Goal: Information Seeking & Learning: Learn about a topic

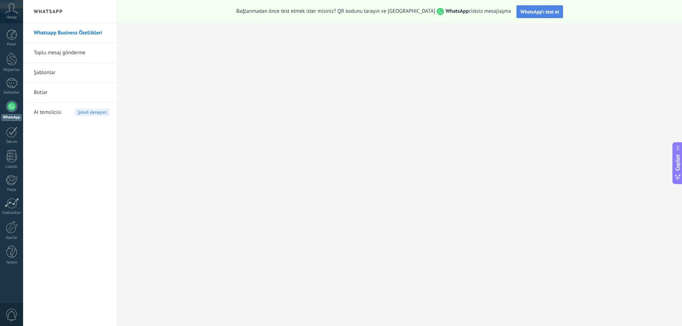
click at [520, 11] on span "WhatsApp’ı test et" at bounding box center [539, 12] width 39 height 6
click at [523, 13] on span "WhatsApp’ı test et" at bounding box center [539, 12] width 39 height 6
click at [16, 134] on div at bounding box center [11, 132] width 11 height 11
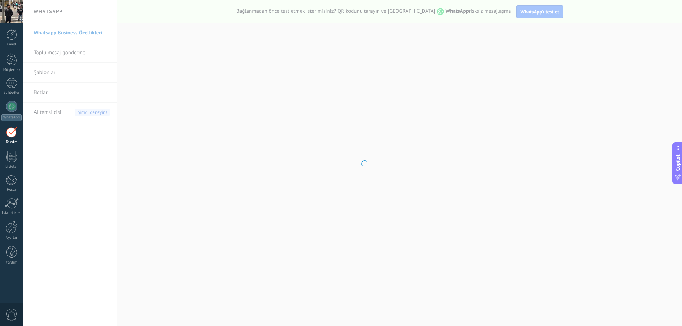
click at [10, 99] on div "Panel Müşteriler Sohbetler WhatsApp Satışlar" at bounding box center [11, 150] width 23 height 243
click at [12, 111] on div at bounding box center [11, 106] width 11 height 11
click at [12, 91] on div "Sohbetler" at bounding box center [11, 93] width 21 height 5
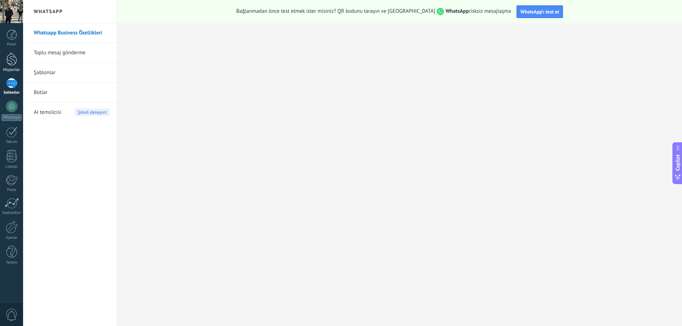
click at [12, 59] on div at bounding box center [11, 59] width 11 height 13
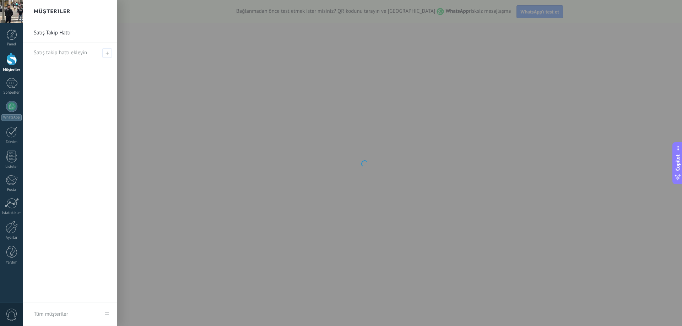
click at [39, 35] on link "Satış Takip Hattı" at bounding box center [72, 33] width 76 height 20
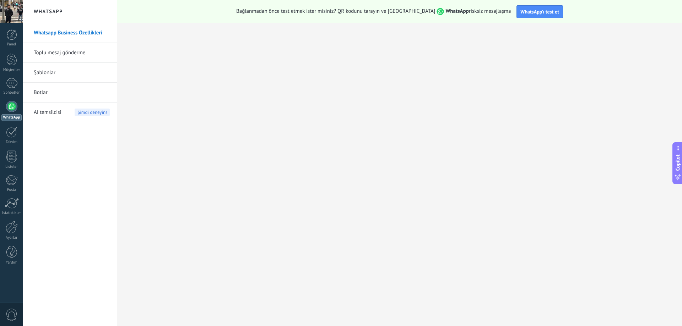
click at [68, 52] on link "Toplu mesaj gönderme" at bounding box center [72, 53] width 76 height 20
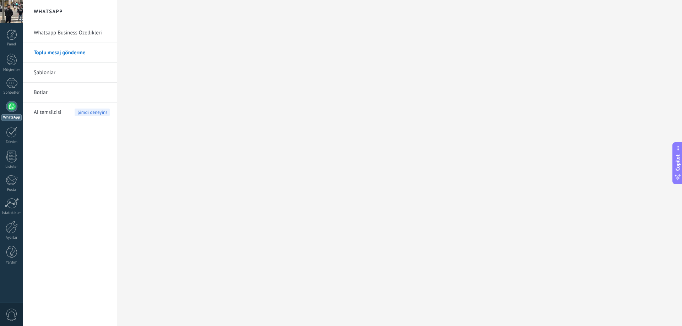
click at [53, 74] on link "Şablonlar" at bounding box center [72, 73] width 76 height 20
click at [46, 95] on link "Botlar" at bounding box center [72, 93] width 76 height 20
click at [676, 166] on span "Copilot" at bounding box center [677, 162] width 7 height 16
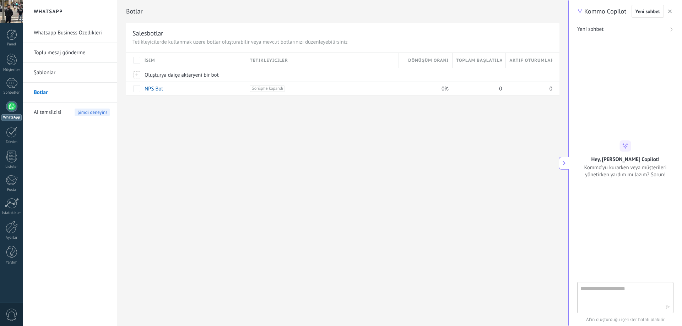
click at [670, 12] on icon "button" at bounding box center [670, 12] width 4 height 4
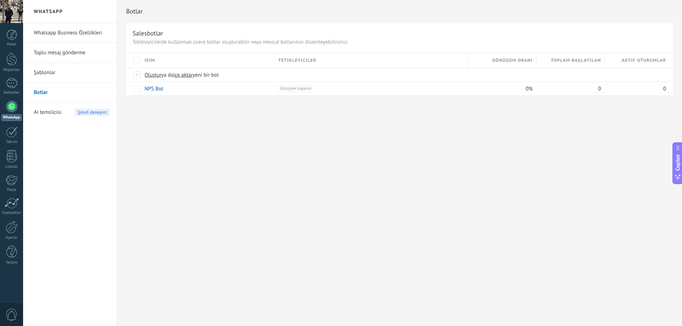
click at [65, 31] on link "Whatsapp Business Özellikleri" at bounding box center [72, 33] width 76 height 20
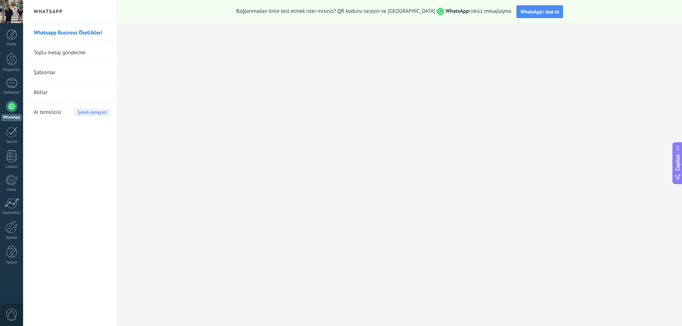
click at [538, 15] on span "WhatsApp’ı test et" at bounding box center [539, 12] width 39 height 6
click at [435, 11] on span "WhatsApp" at bounding box center [451, 11] width 33 height 7
click at [532, 11] on span "WhatsApp’ı test et" at bounding box center [539, 12] width 39 height 6
drag, startPoint x: 288, startPoint y: 10, endPoint x: 356, endPoint y: 6, distance: 67.9
click at [356, 6] on div "Bağlanmadan önce test etmek ister misiniz? QR kodunu tarayın ve keşfedin WhatsA…" at bounding box center [399, 11] width 565 height 23
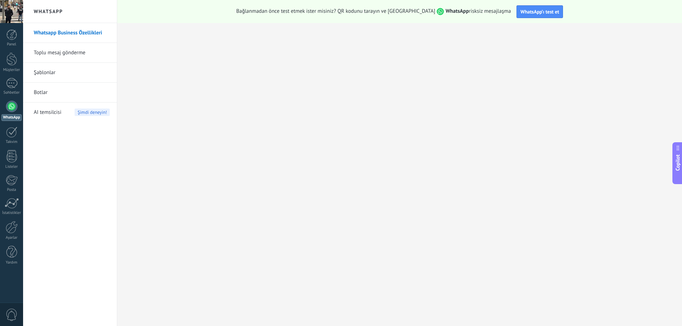
click at [362, 12] on span "Bağlanmadan önce test etmek ister misiniz? QR kodunu tarayın ve keşfedin WhatsA…" at bounding box center [373, 11] width 274 height 7
click at [435, 10] on span "WhatsApp" at bounding box center [451, 11] width 33 height 7
click at [520, 10] on span "WhatsApp’ı test et" at bounding box center [539, 12] width 39 height 6
